Goal: Task Accomplishment & Management: Manage account settings

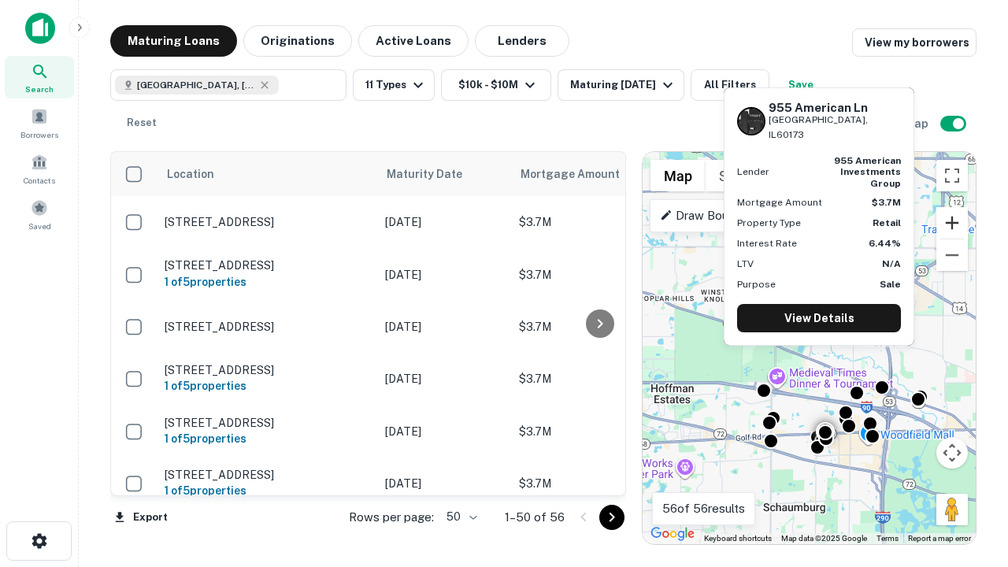
click at [952, 223] on button "Zoom in" at bounding box center [953, 223] width 32 height 32
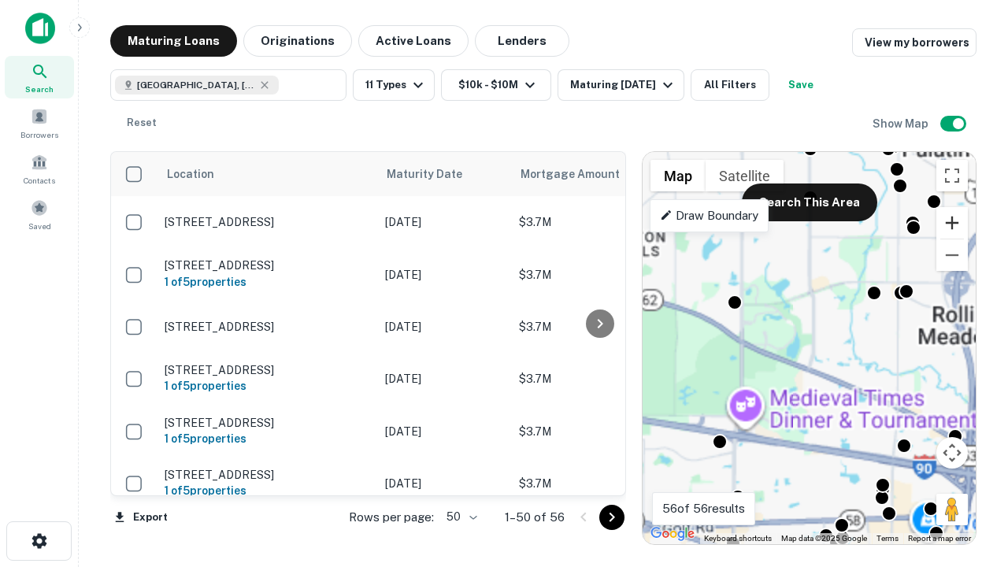
click at [952, 223] on button "Zoom in" at bounding box center [953, 223] width 32 height 32
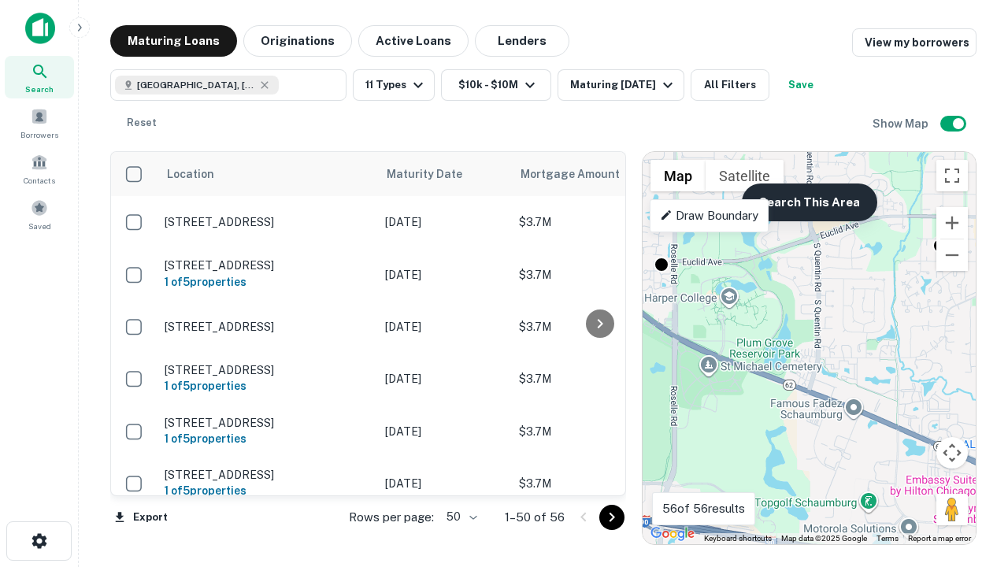
click at [809, 202] on button "Search This Area" at bounding box center [809, 203] width 135 height 38
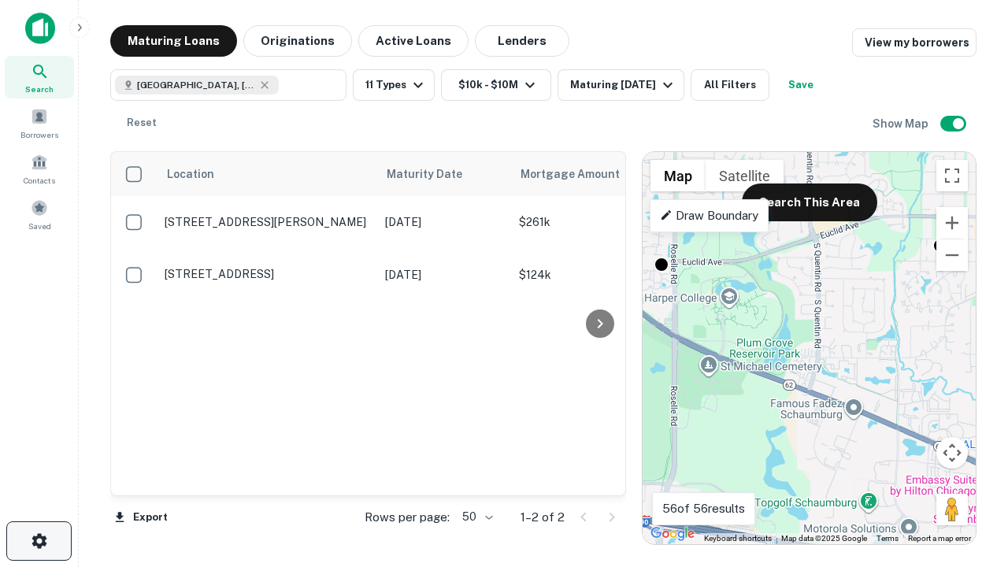
click at [39, 541] on icon "button" at bounding box center [39, 541] width 19 height 19
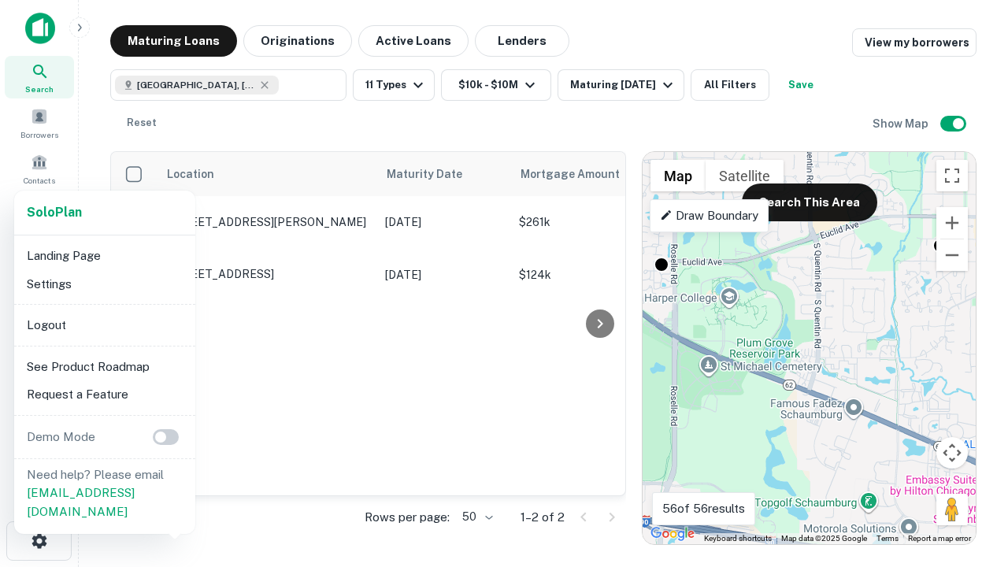
click at [104, 325] on li "Logout" at bounding box center [104, 325] width 169 height 28
